Goal: Transaction & Acquisition: Purchase product/service

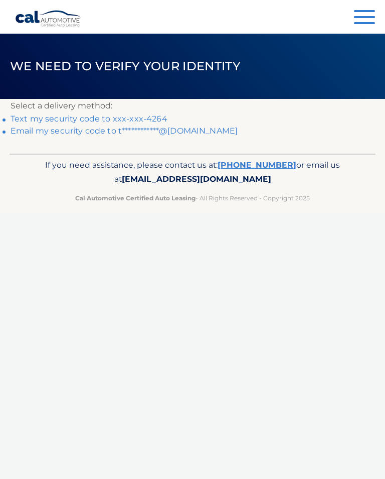
click at [150, 118] on link "Text my security code to xxx-xxx-4264" at bounding box center [89, 119] width 157 height 10
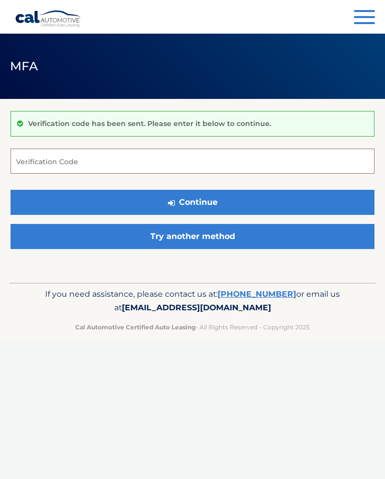
click at [75, 165] on input "Verification Code" at bounding box center [193, 160] width 364 height 25
type input "246447"
click at [200, 207] on button "Continue" at bounding box center [193, 202] width 364 height 25
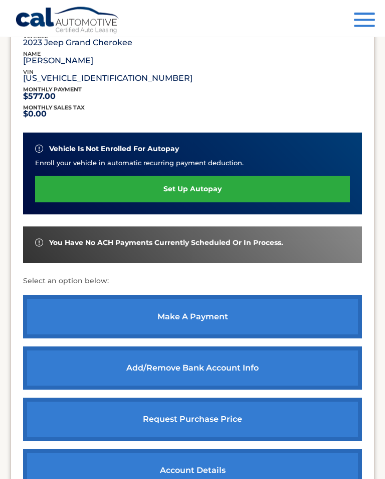
scroll to position [180, 0]
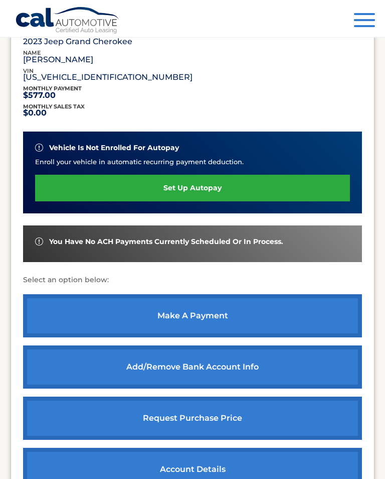
click at [189, 316] on link "make a payment" at bounding box center [192, 315] width 339 height 43
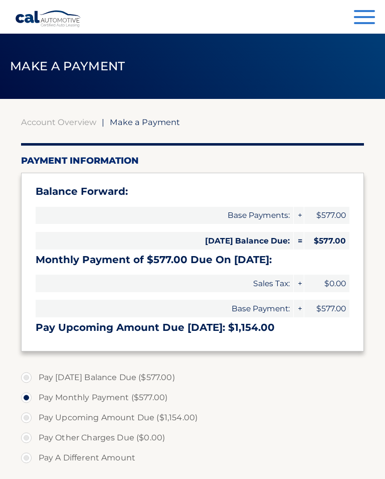
select select "OTMzZDQ5MDAtZmE3Ny00N2Y4LWI2OTgtZWVkOGViM2NhNzM5"
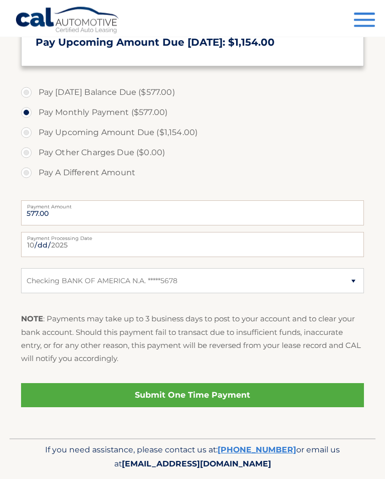
scroll to position [286, 0]
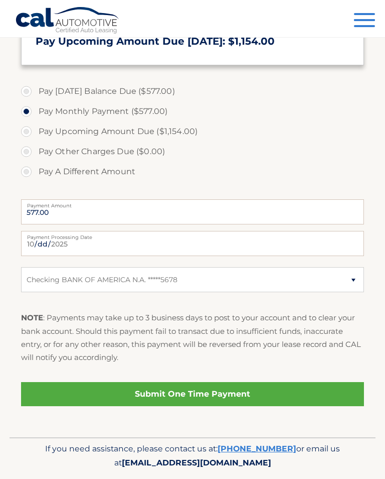
click at [207, 390] on link "Submit One Time Payment" at bounding box center [193, 394] width 344 height 24
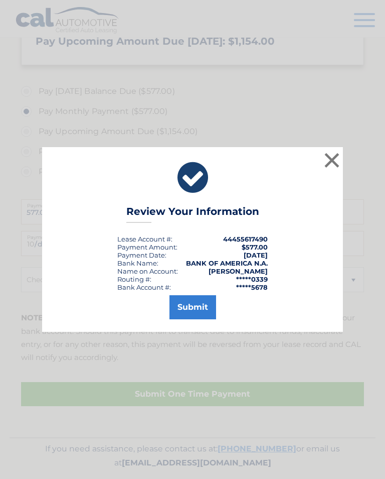
click at [196, 314] on button "Submit" at bounding box center [193, 307] width 47 height 24
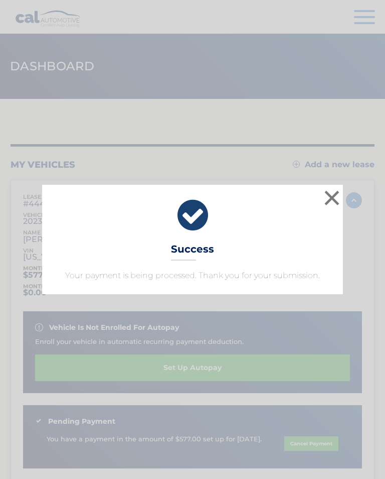
click at [334, 196] on button "×" at bounding box center [332, 198] width 20 height 20
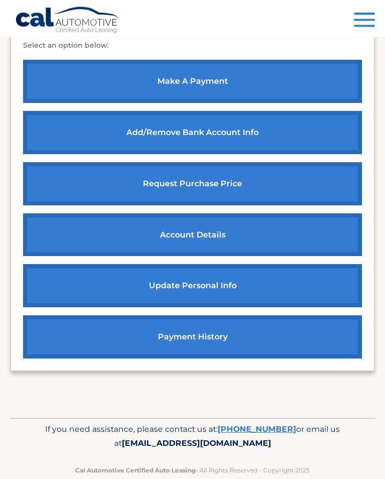
scroll to position [441, 0]
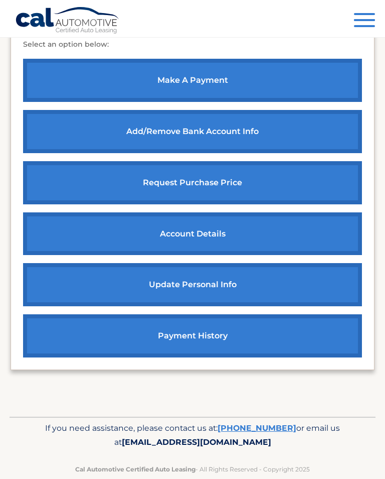
click at [188, 335] on link "payment history" at bounding box center [192, 335] width 339 height 43
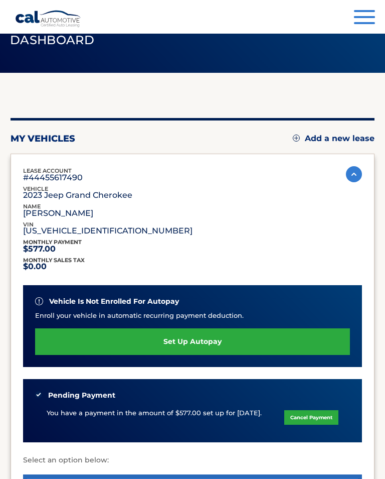
scroll to position [0, 0]
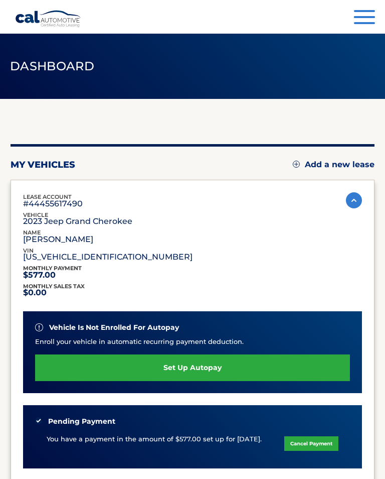
click at [370, 22] on span "button" at bounding box center [364, 23] width 21 height 2
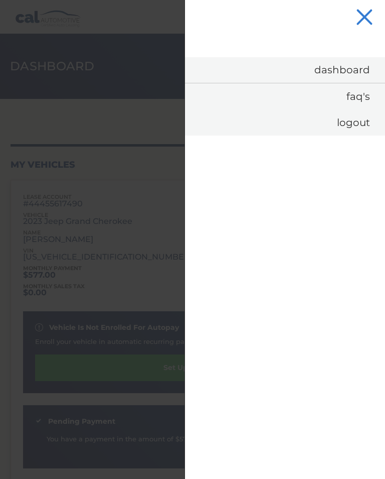
click at [357, 121] on link "Logout" at bounding box center [285, 122] width 200 height 26
